Goal: Information Seeking & Learning: Learn about a topic

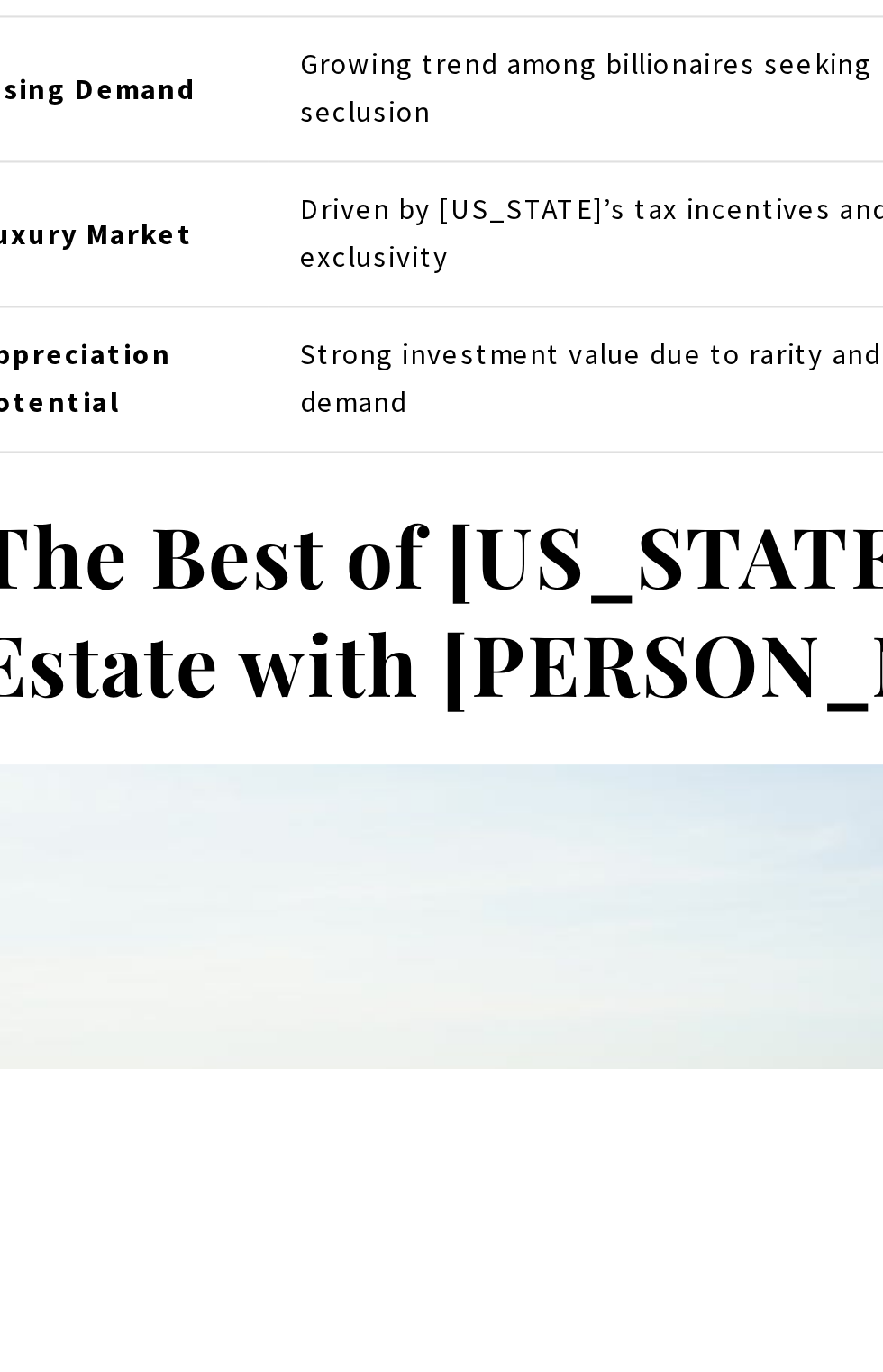
scroll to position [7616, 0]
